Goal: Find specific page/section: Find specific page/section

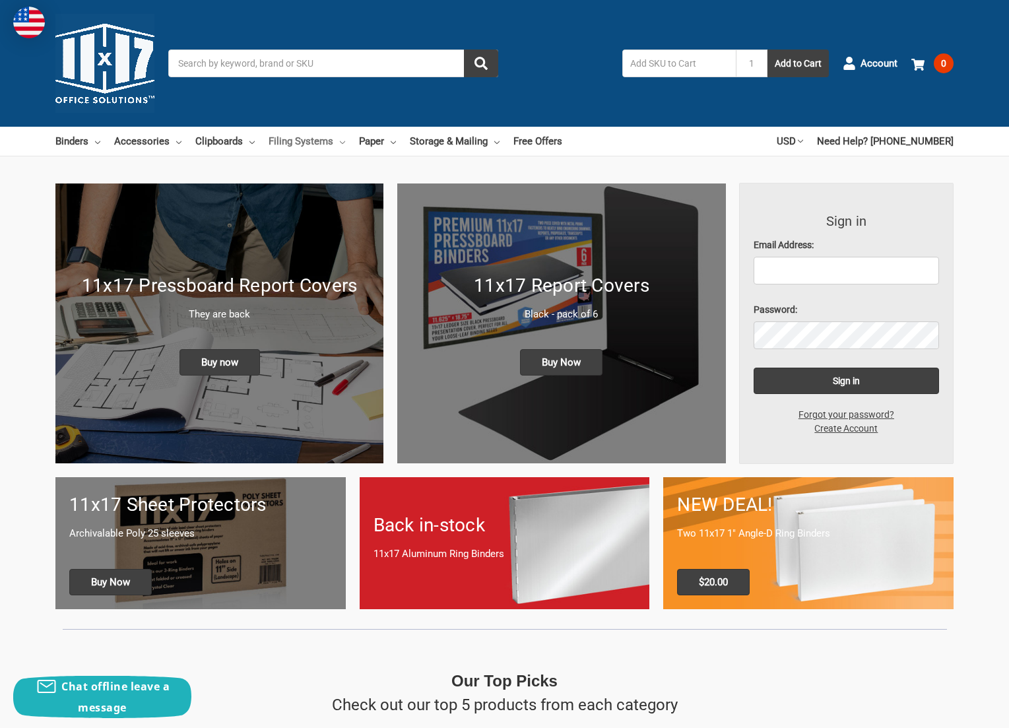
click at [328, 142] on link "Filing Systems" at bounding box center [306, 141] width 77 height 29
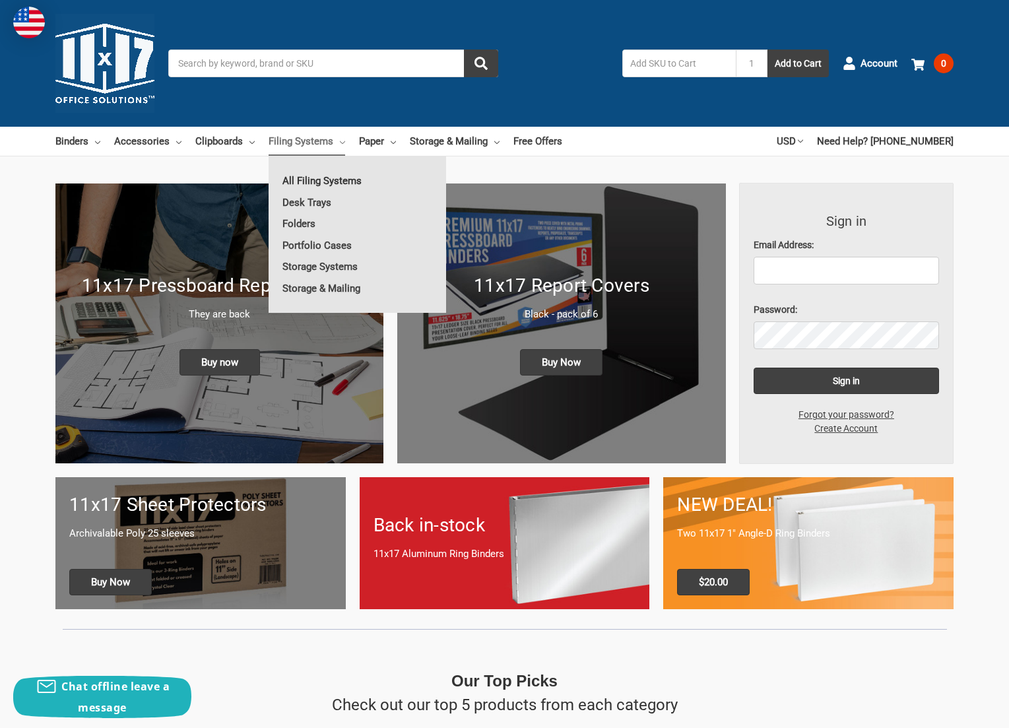
click at [325, 181] on link "All Filing Systems" at bounding box center [356, 180] width 177 height 21
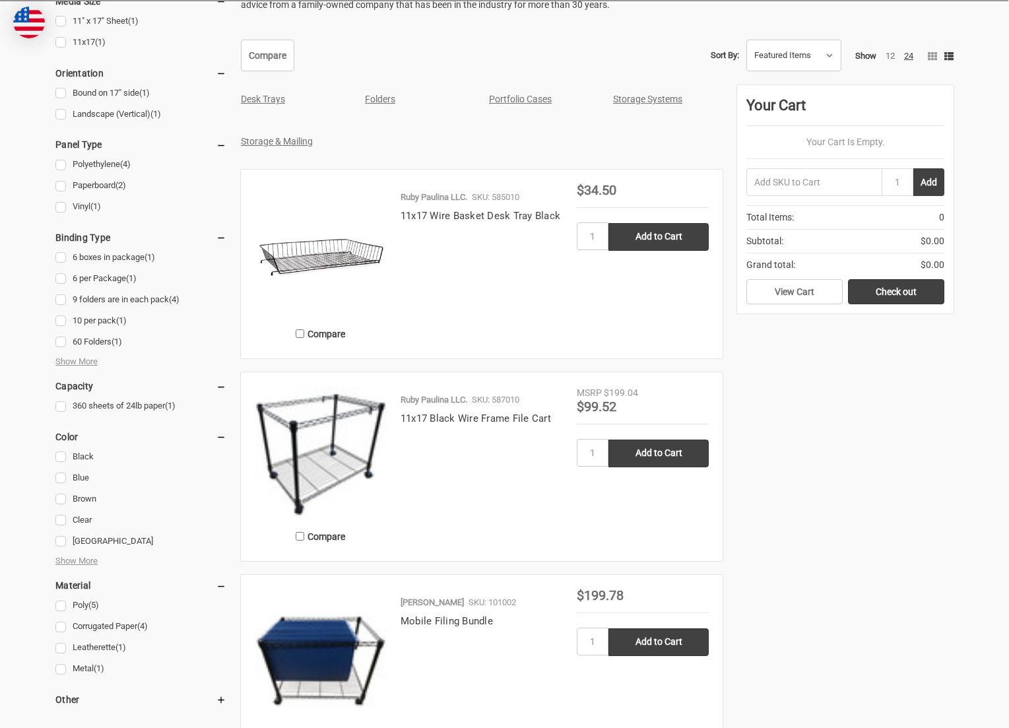
scroll to position [462, 0]
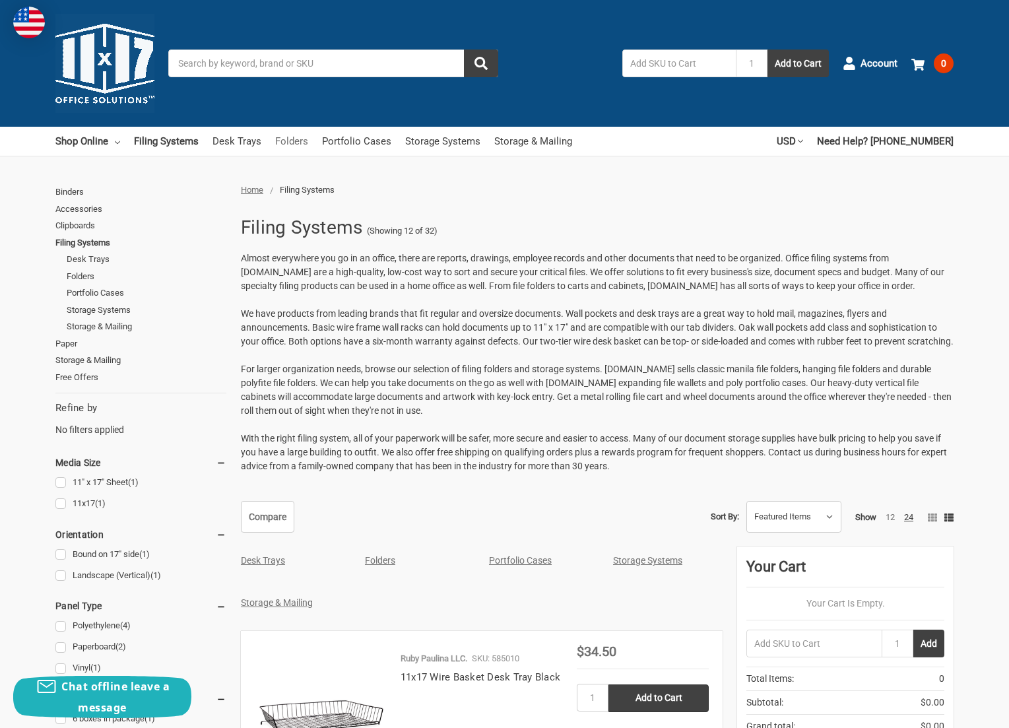
click at [297, 142] on link "Folders" at bounding box center [291, 141] width 33 height 29
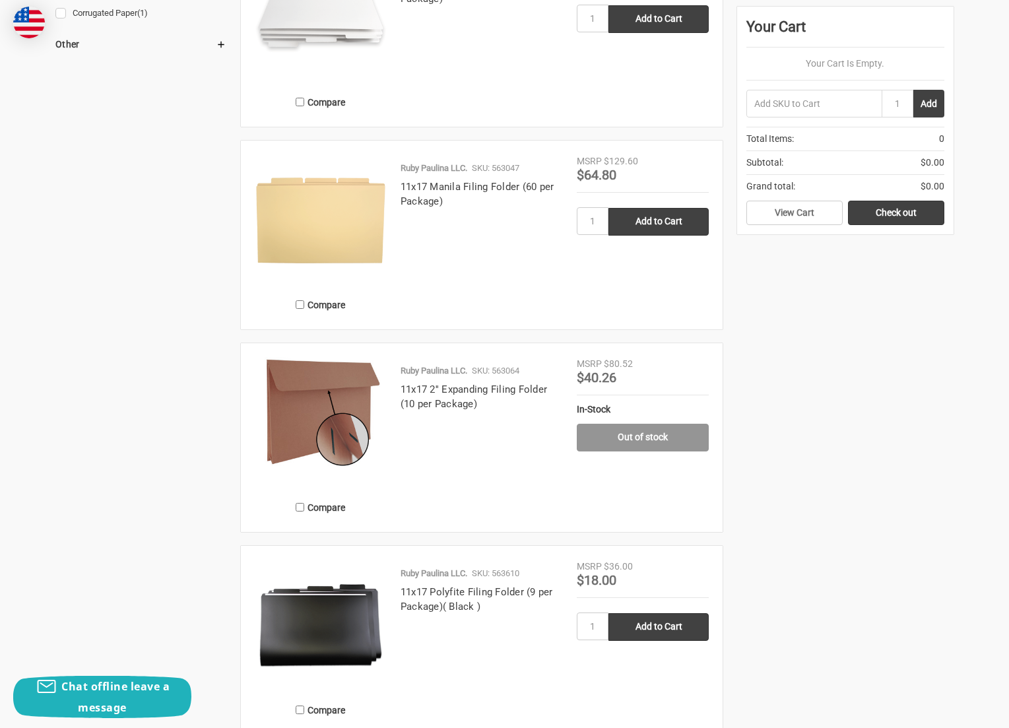
scroll to position [1185, 0]
